Goal: Information Seeking & Learning: Learn about a topic

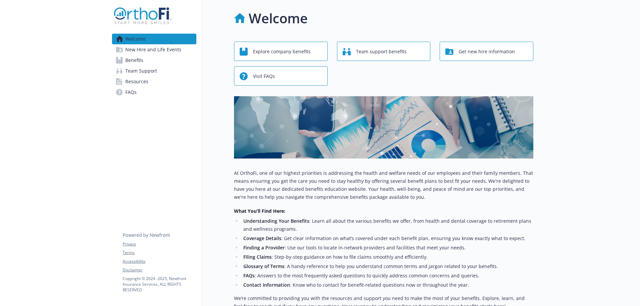
click at [137, 61] on span "Benefits" at bounding box center [134, 60] width 18 height 11
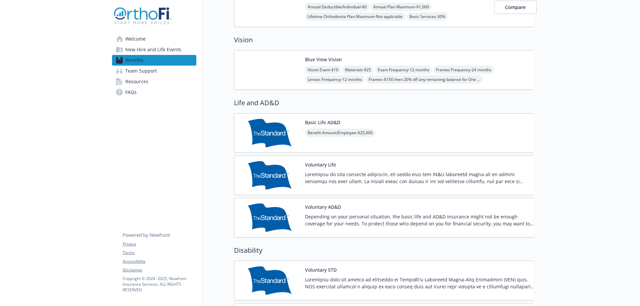
scroll to position [367, 0]
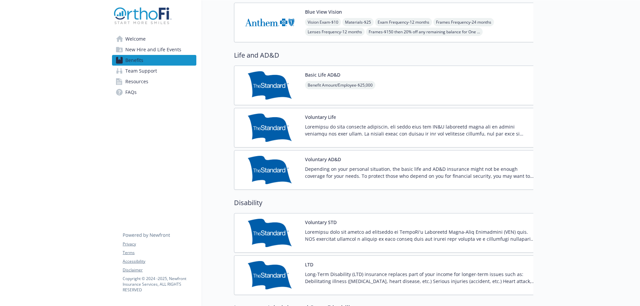
click at [413, 94] on div "Basic Life AD&D Benefit Amount/Employee - $25,000" at bounding box center [388, 86] width 308 height 40
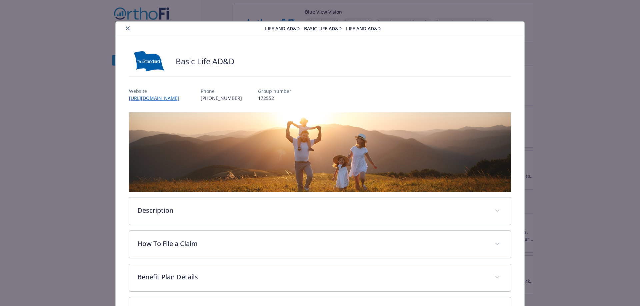
scroll to position [33, 0]
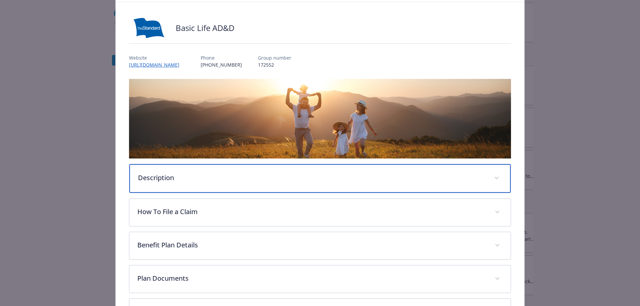
click at [308, 179] on p "Description" at bounding box center [312, 178] width 348 height 10
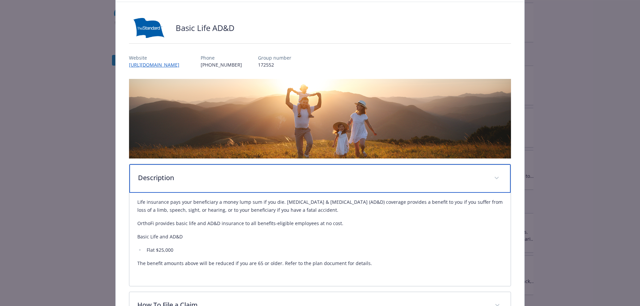
click at [308, 179] on p "Description" at bounding box center [312, 178] width 348 height 10
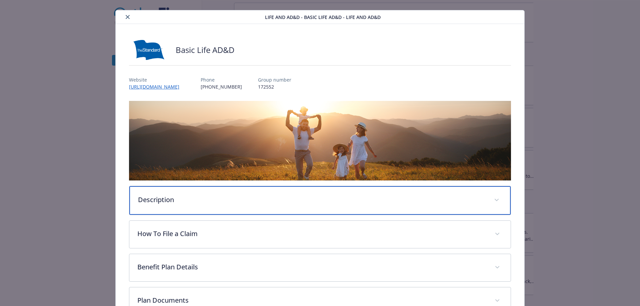
scroll to position [0, 0]
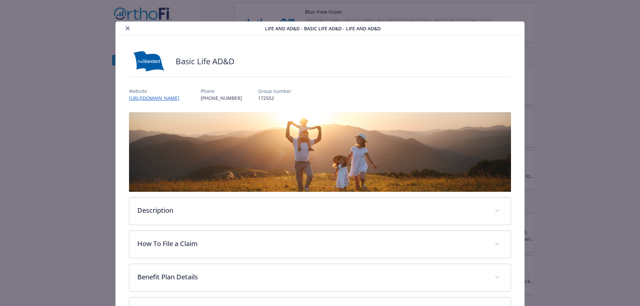
click at [128, 26] on button "close" at bounding box center [128, 28] width 8 height 8
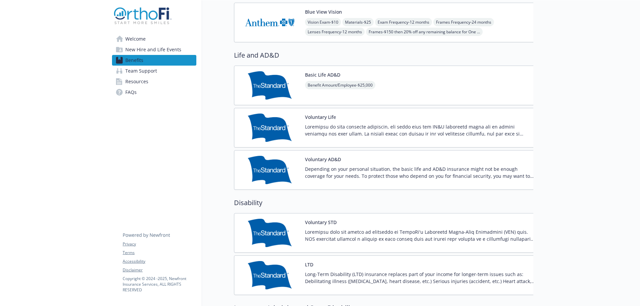
click at [376, 128] on p at bounding box center [421, 130] width 232 height 14
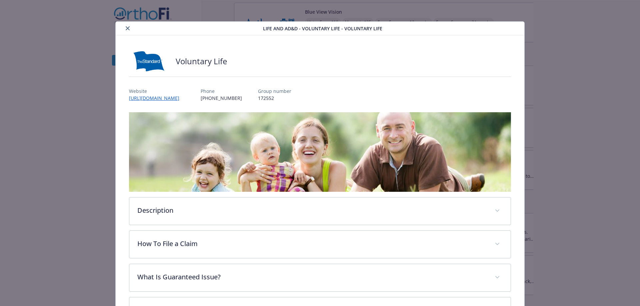
scroll to position [20, 0]
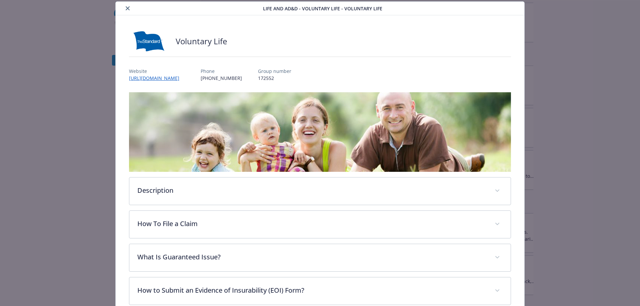
click at [129, 7] on button "close" at bounding box center [128, 8] width 8 height 8
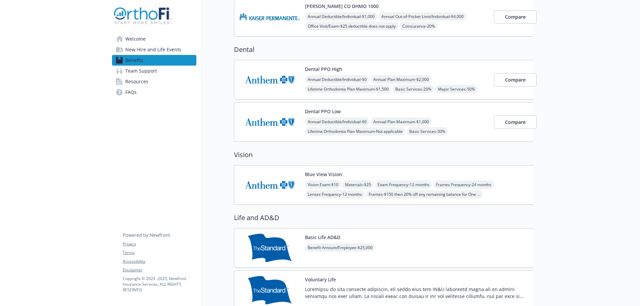
scroll to position [333, 0]
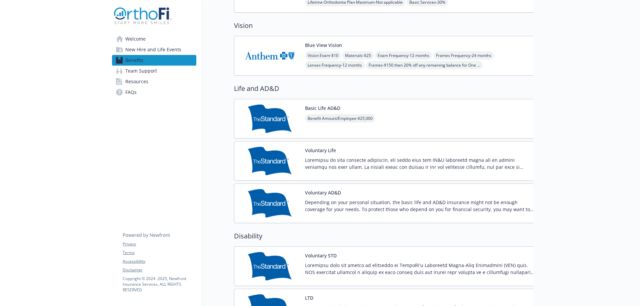
click at [392, 157] on p at bounding box center [421, 164] width 232 height 14
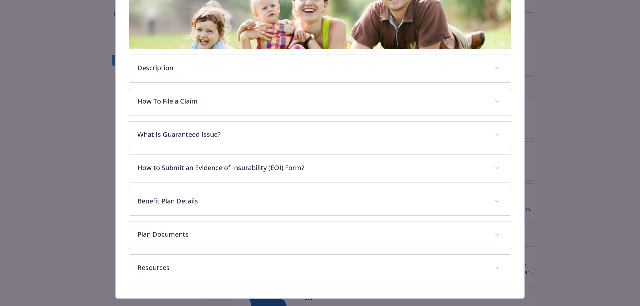
scroll to position [156, 0]
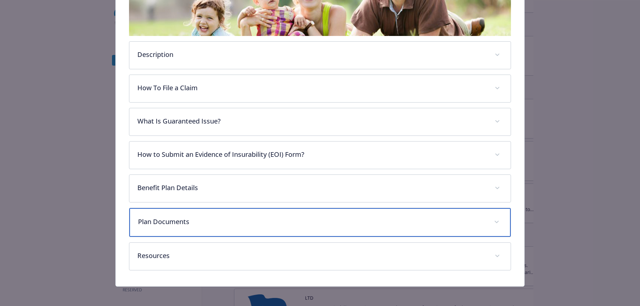
click at [260, 224] on p "Plan Documents" at bounding box center [312, 222] width 348 height 10
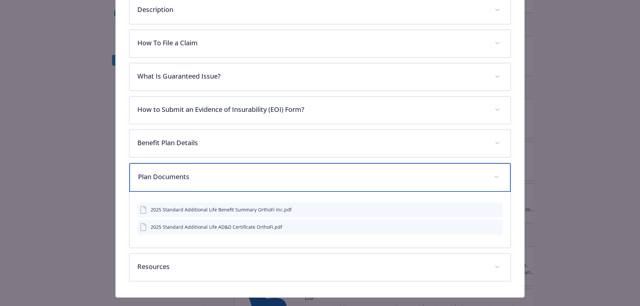
scroll to position [213, 0]
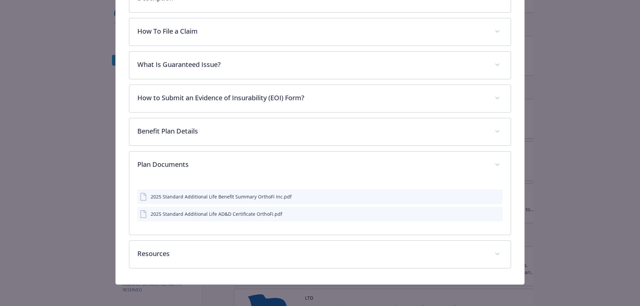
click at [494, 213] on icon "preview file" at bounding box center [497, 214] width 6 height 5
